Goal: Task Accomplishment & Management: Use online tool/utility

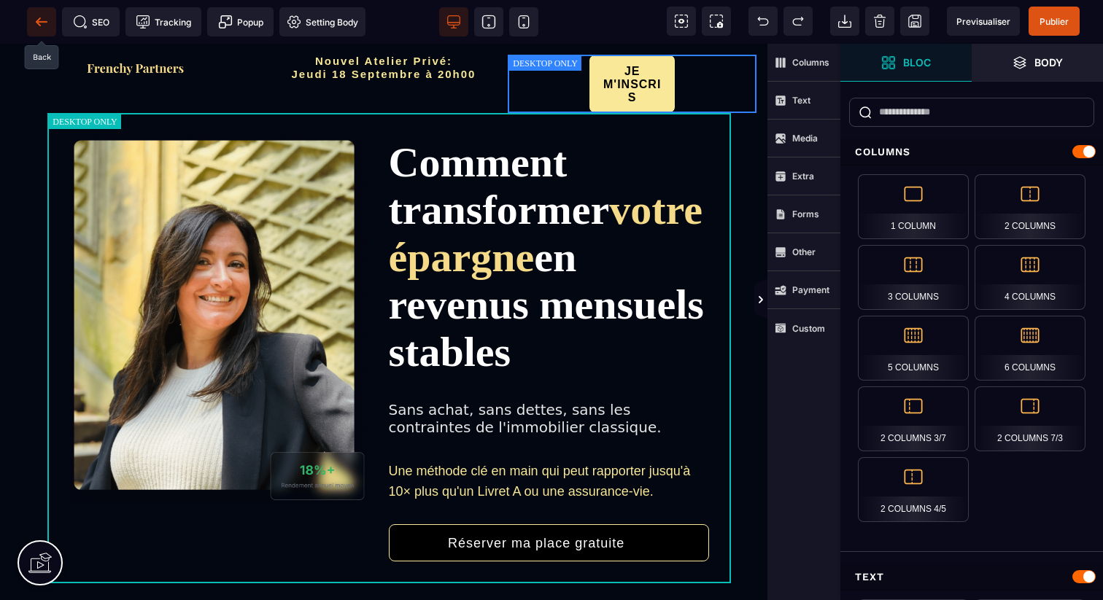
click at [38, 20] on icon at bounding box center [38, 22] width 4 height 8
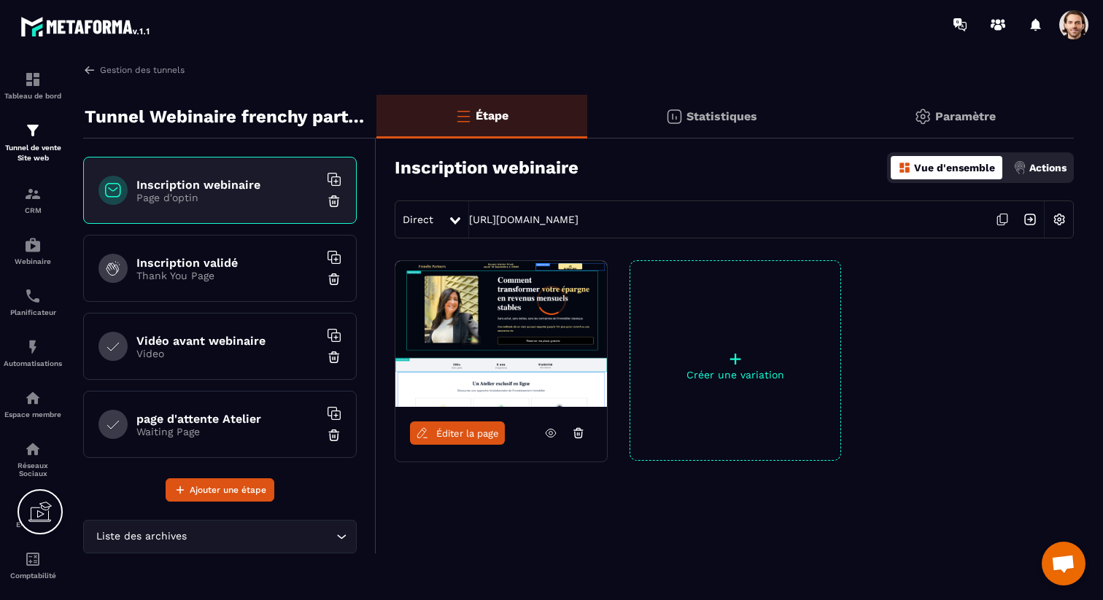
click at [206, 289] on div at bounding box center [551, 300] width 1103 height 600
click at [213, 285] on div "Inscription validé Thank You Page" at bounding box center [220, 268] width 274 height 67
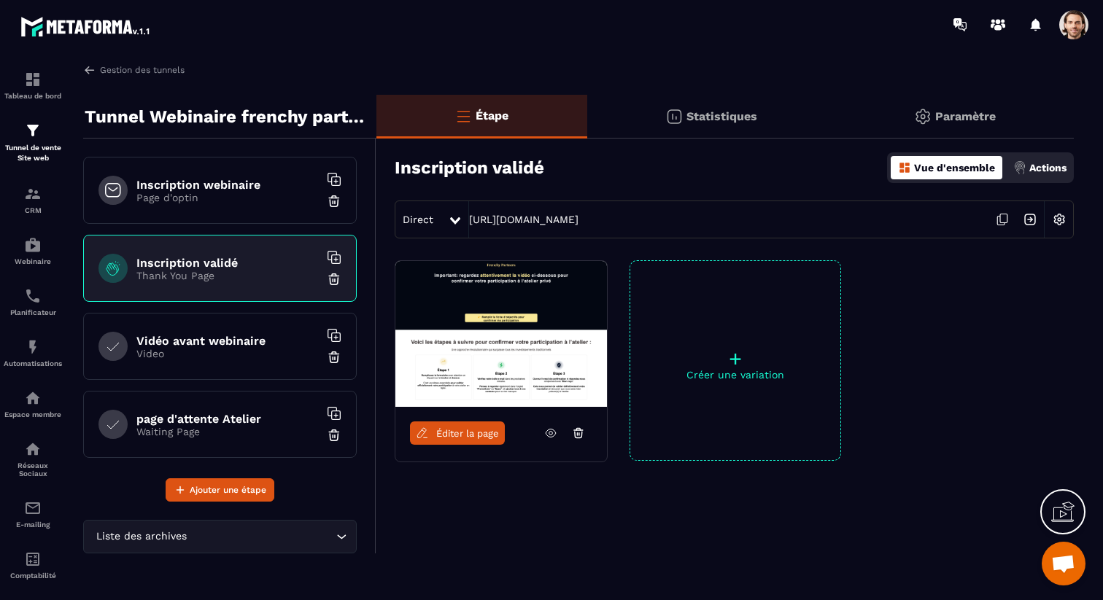
click at [482, 433] on span "Éditer la page" at bounding box center [467, 433] width 63 height 11
